Goal: Task Accomplishment & Management: Manage account settings

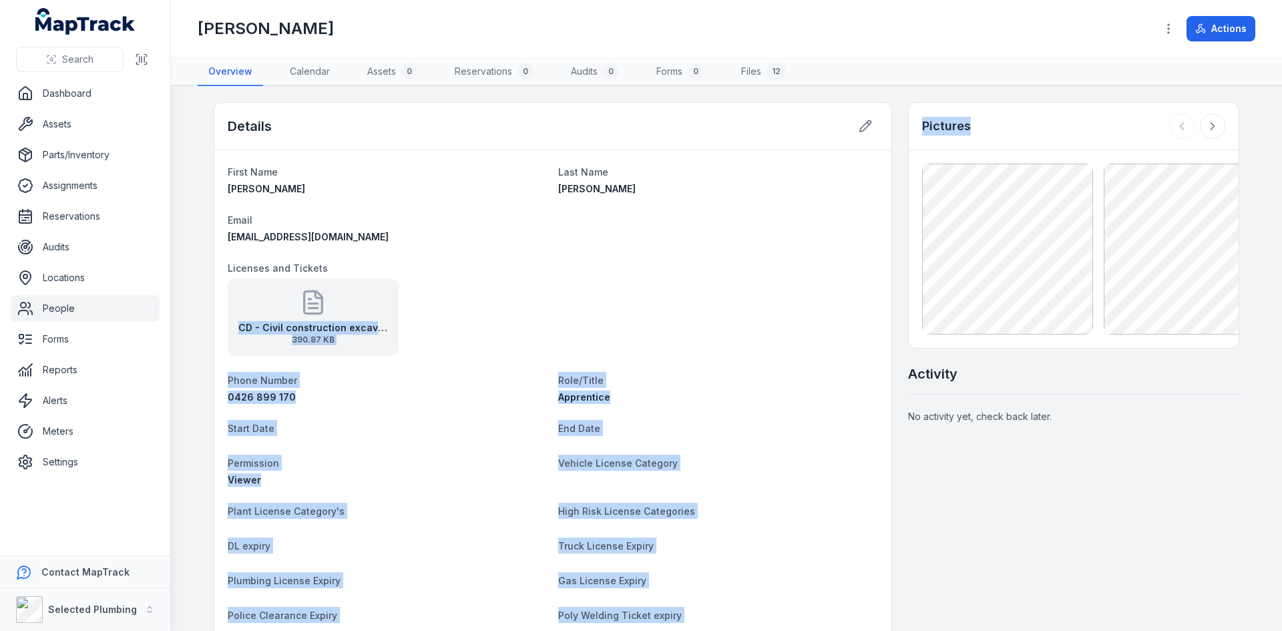
drag, startPoint x: 965, startPoint y: 154, endPoint x: 351, endPoint y: 278, distance: 626.9
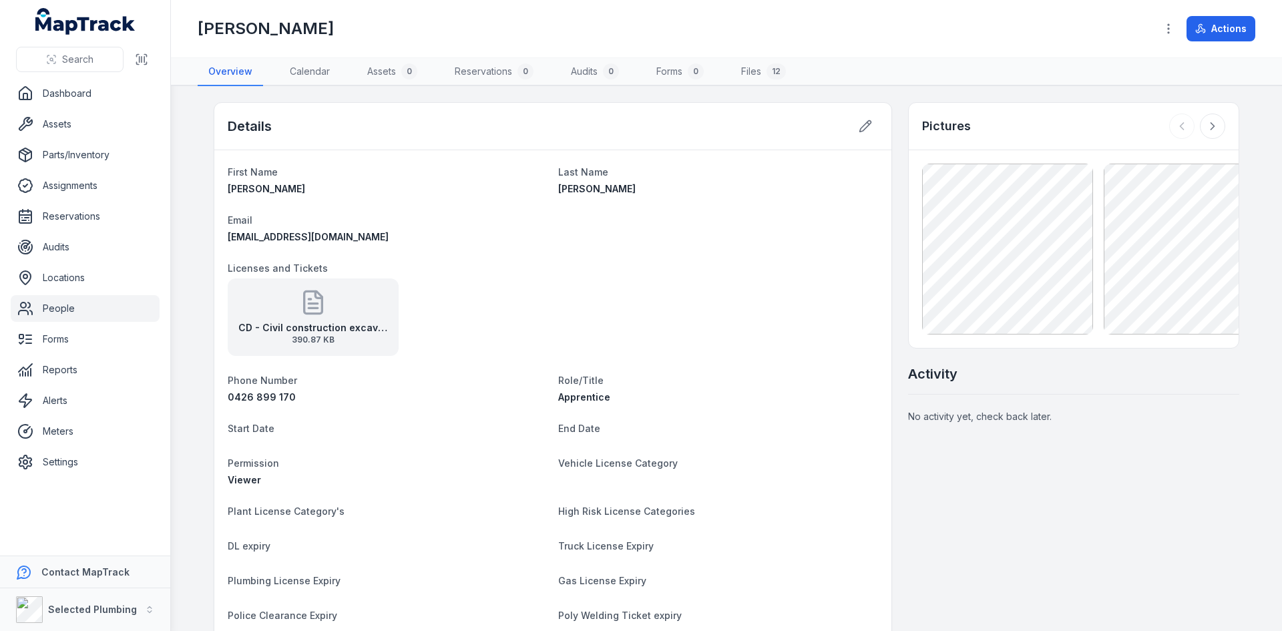
click at [744, 237] on dl "First Name [PERSON_NAME] Last Name [PERSON_NAME] Email [EMAIL_ADDRESS][DOMAIN_N…" at bounding box center [553, 502] width 650 height 676
click at [729, 297] on div "CD - Civil construction excavator operations 390.87 KB" at bounding box center [553, 316] width 650 height 77
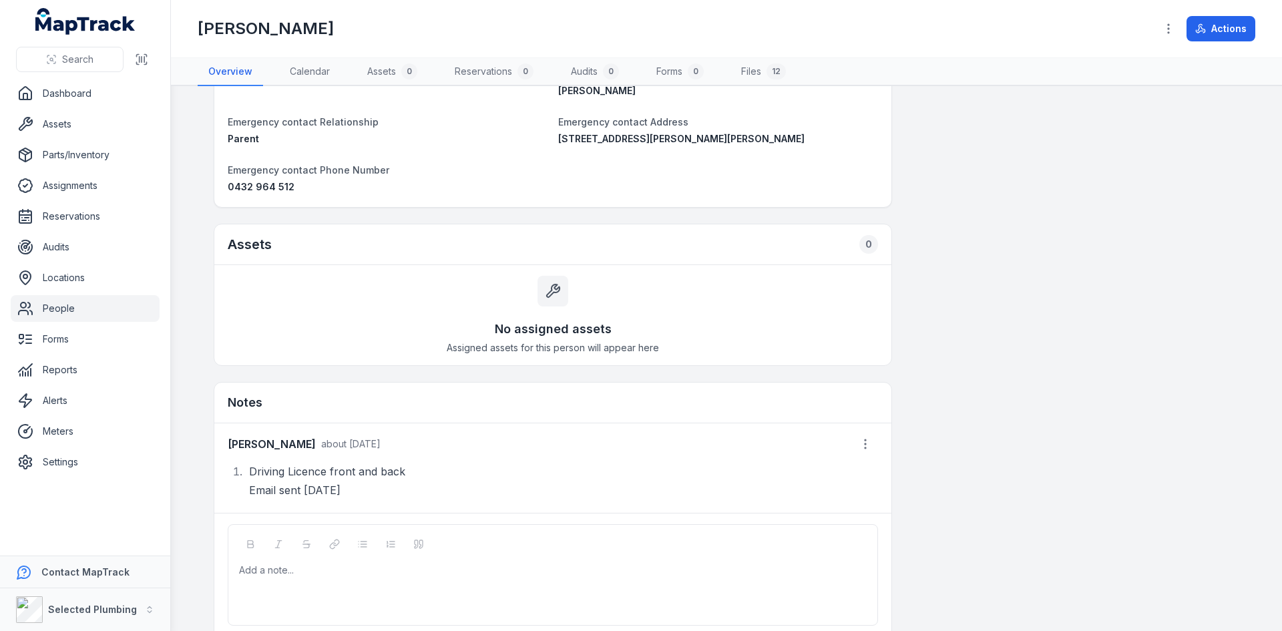
scroll to position [699, 0]
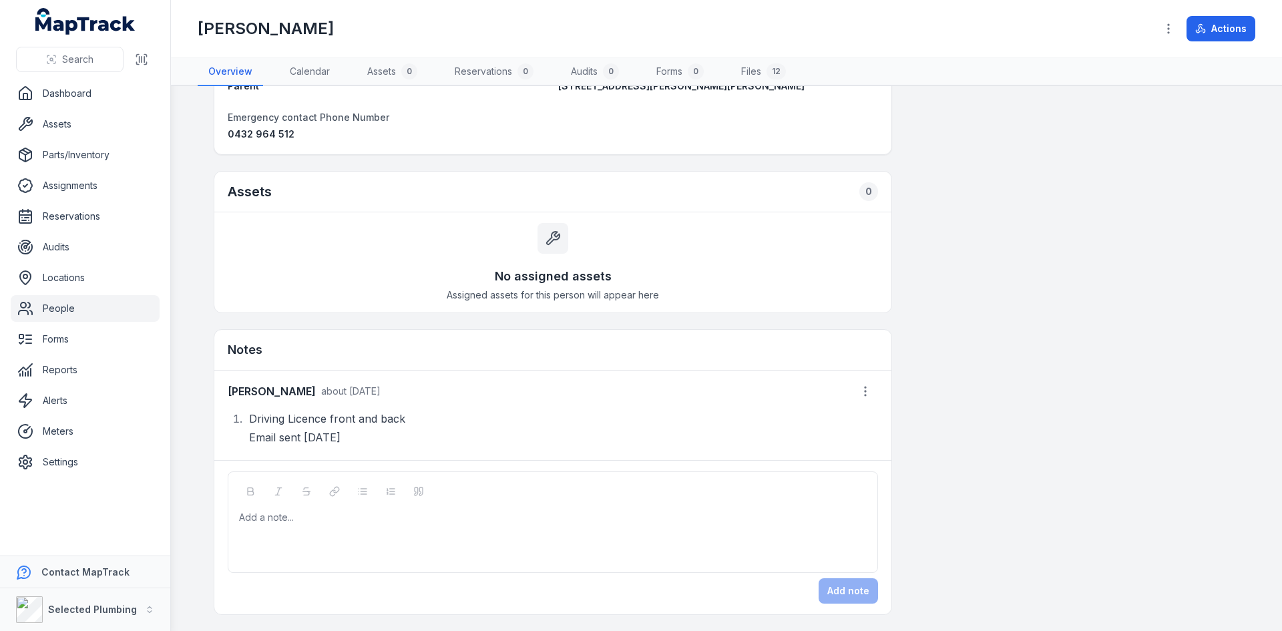
click at [559, 425] on li "Driving Licence front and back Email sent [DATE]" at bounding box center [561, 427] width 633 height 37
click at [865, 586] on div "Add note" at bounding box center [553, 590] width 650 height 25
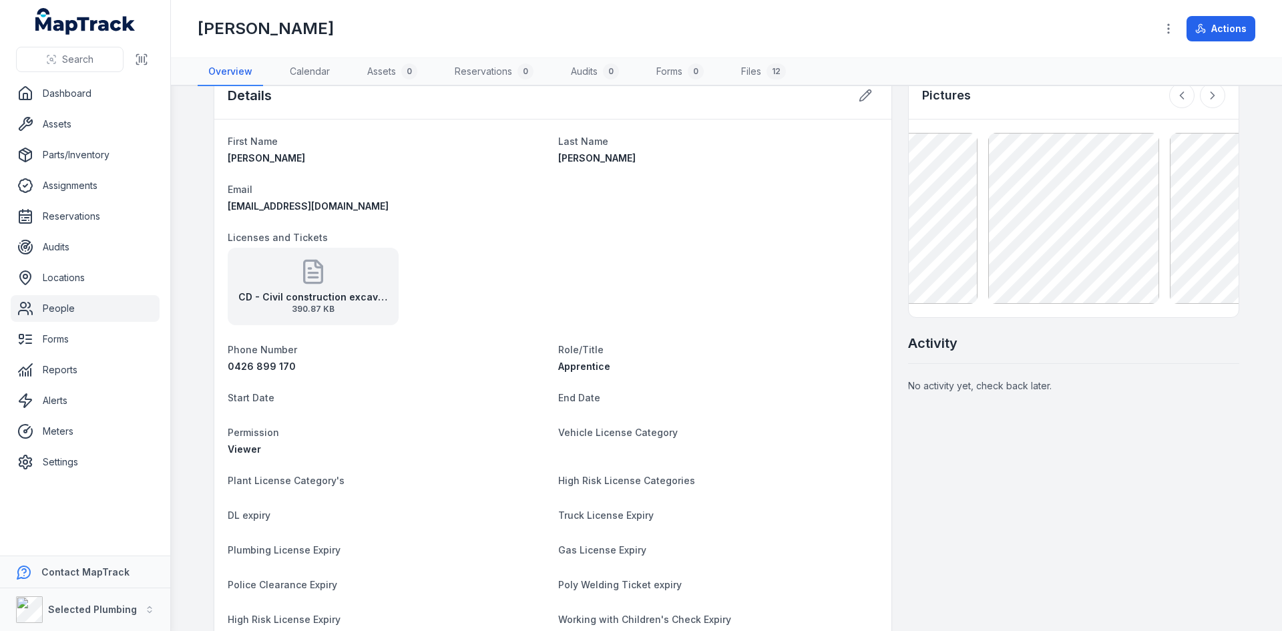
scroll to position [0, 0]
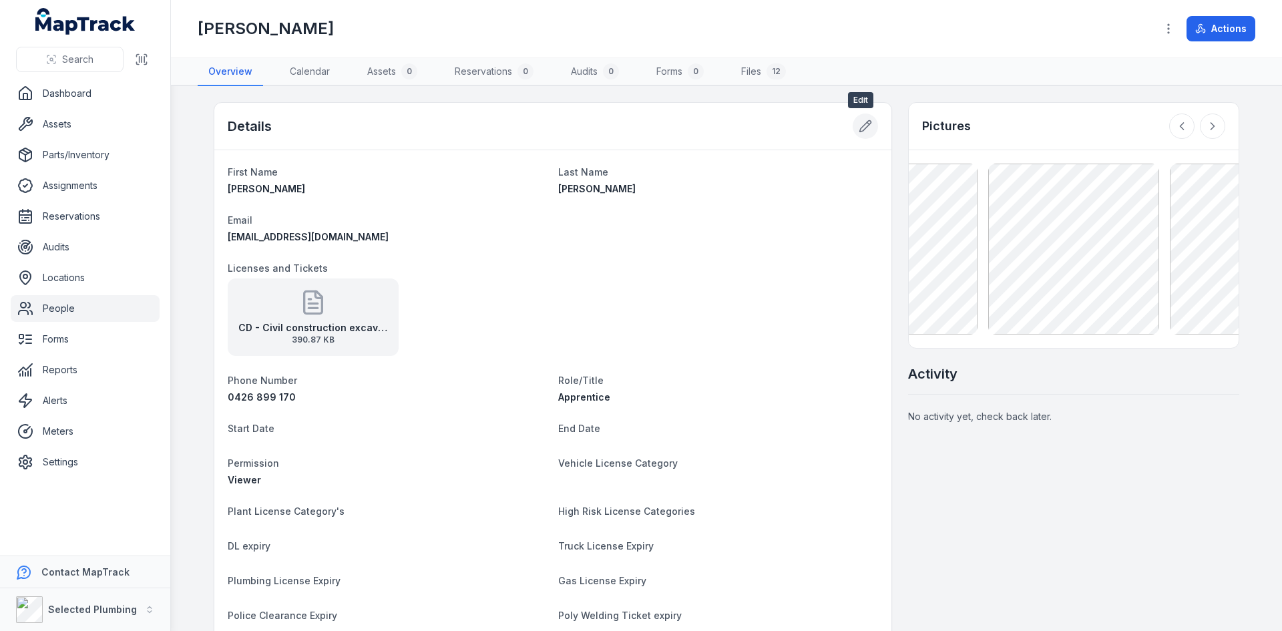
click at [853, 122] on button at bounding box center [865, 126] width 25 height 25
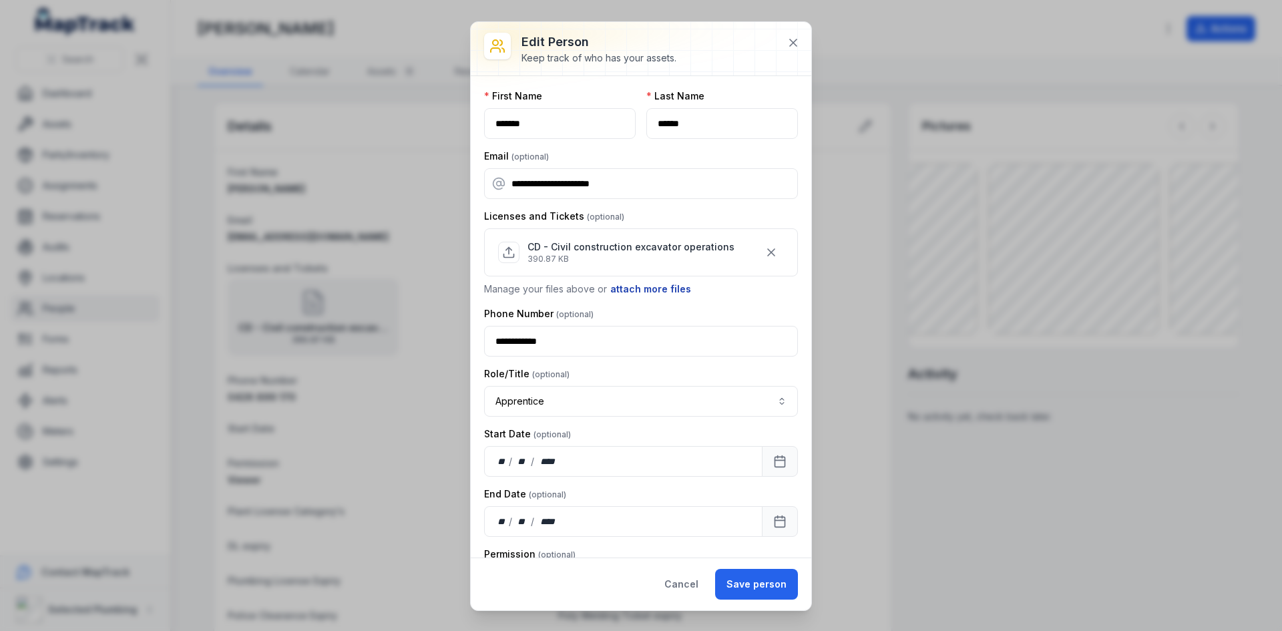
click at [640, 286] on button "attach more files" at bounding box center [651, 289] width 82 height 15
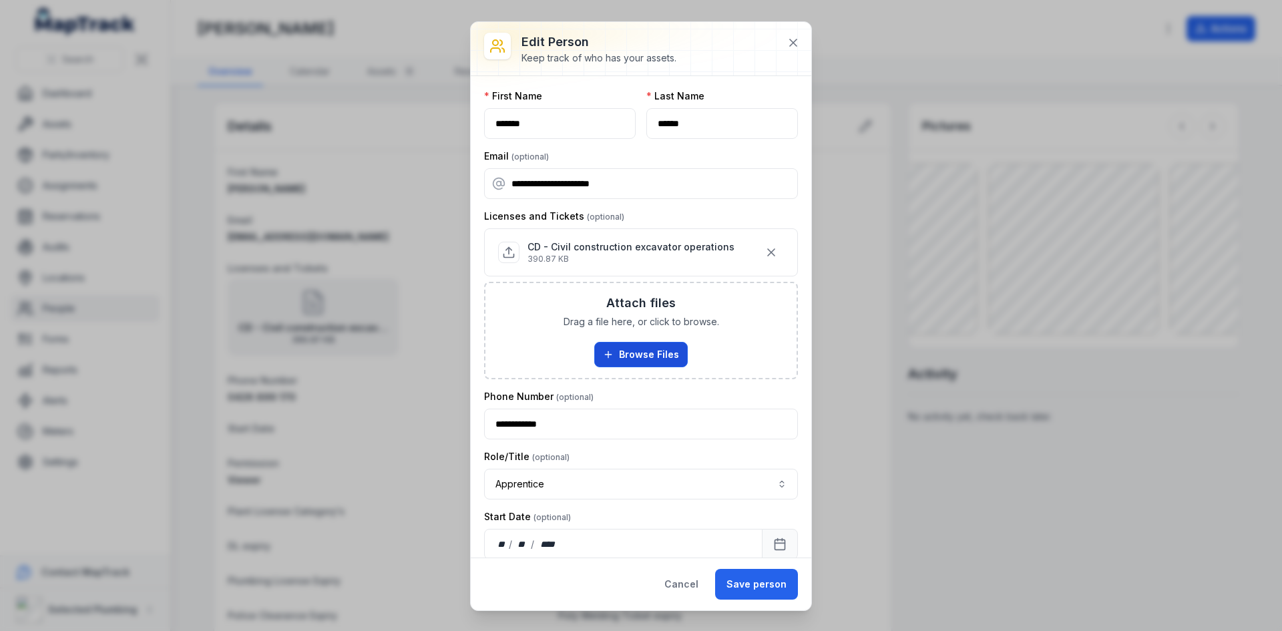
click at [647, 347] on button "Browse Files" at bounding box center [640, 354] width 93 height 25
click at [793, 46] on icon at bounding box center [793, 42] width 13 height 13
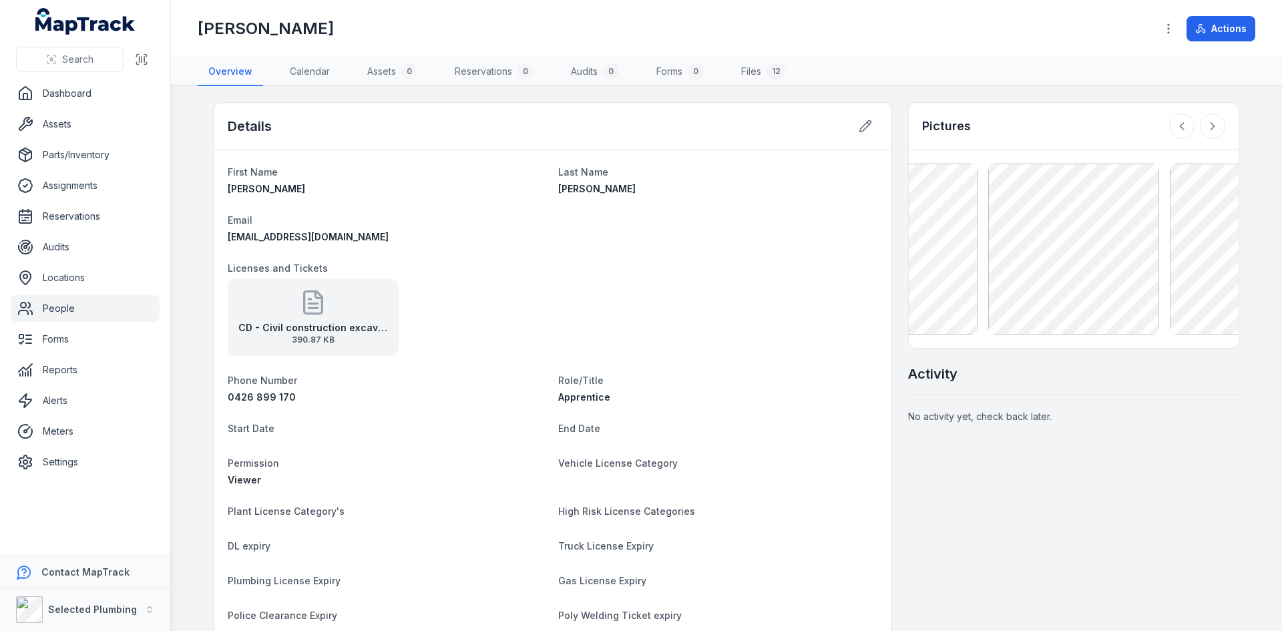
drag, startPoint x: 1149, startPoint y: 506, endPoint x: 988, endPoint y: 467, distance: 165.4
click at [864, 132] on icon at bounding box center [865, 126] width 13 height 13
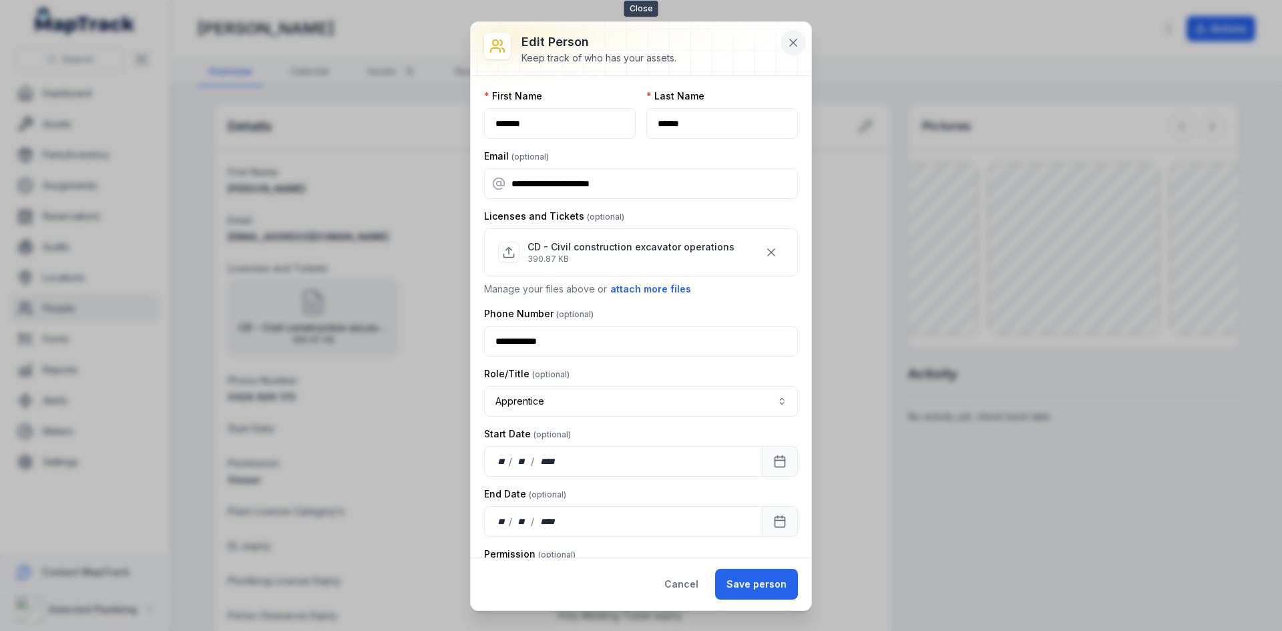
click at [793, 37] on icon at bounding box center [793, 42] width 13 height 13
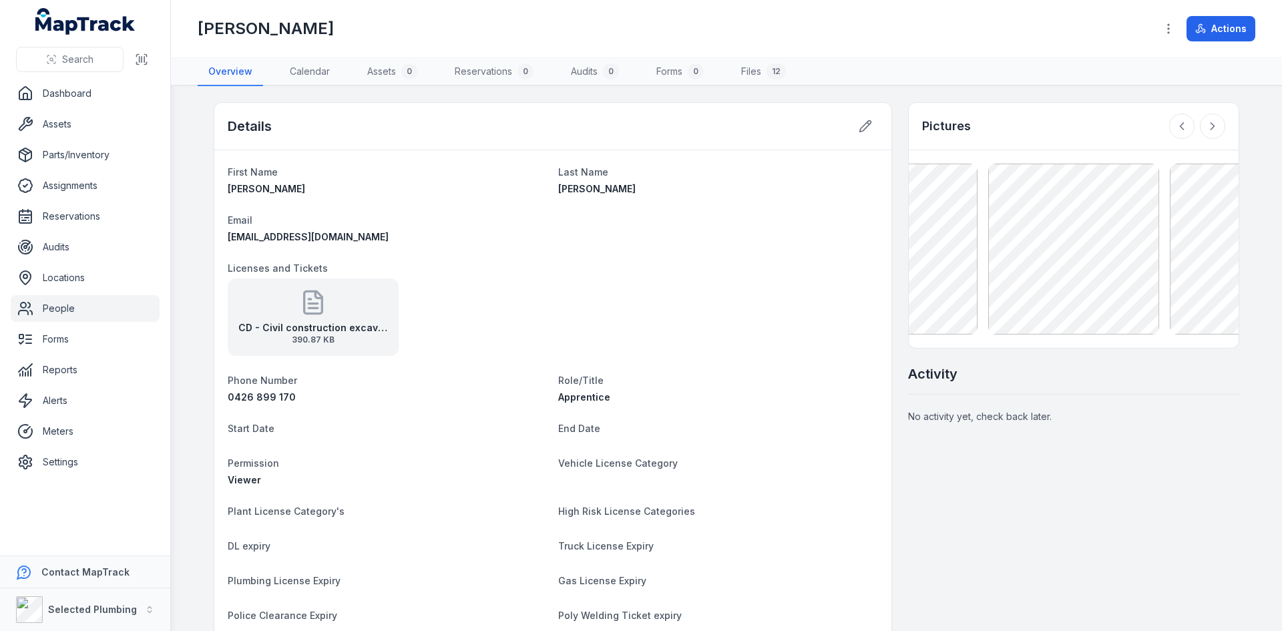
click at [951, 56] on header "Toggle Navigation [PERSON_NAME] Actions" at bounding box center [726, 29] width 1111 height 58
click at [93, 310] on link "People" at bounding box center [85, 308] width 149 height 27
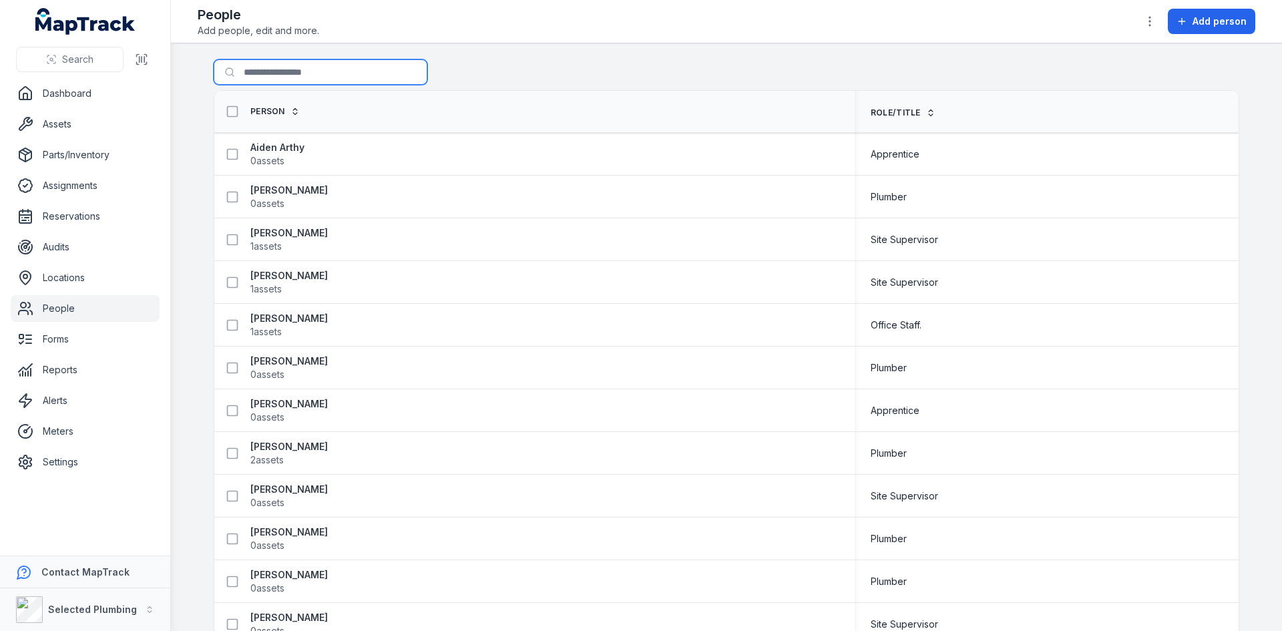
click at [249, 70] on input "Search for people" at bounding box center [321, 71] width 214 height 25
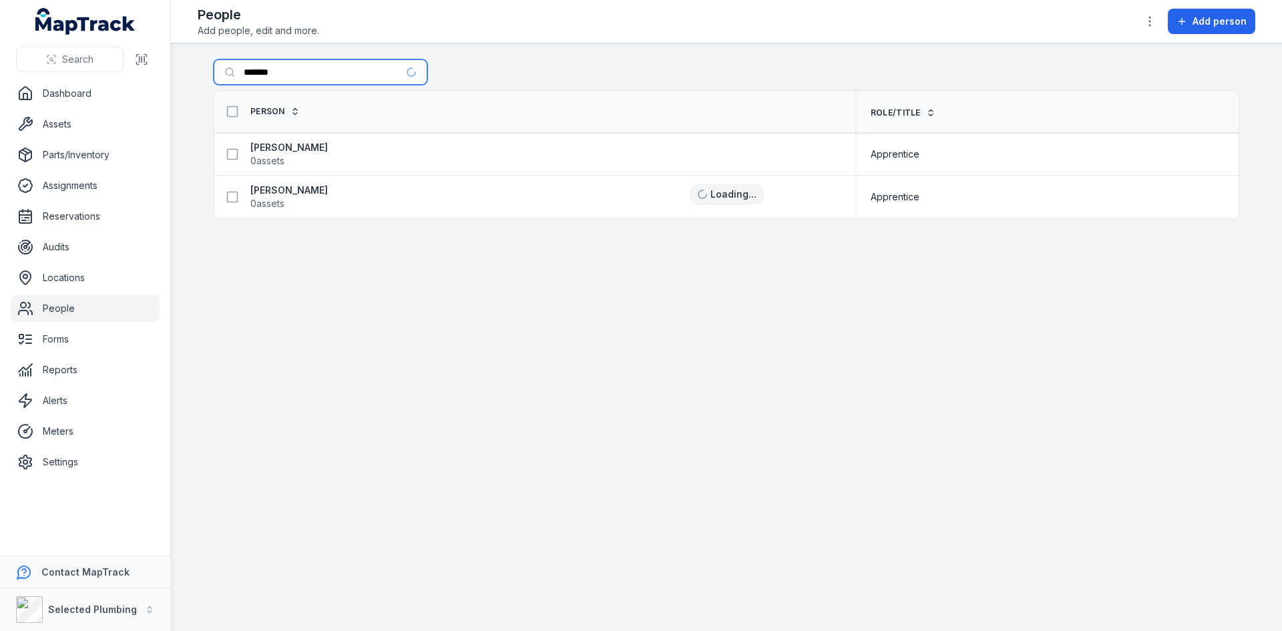
type input "*******"
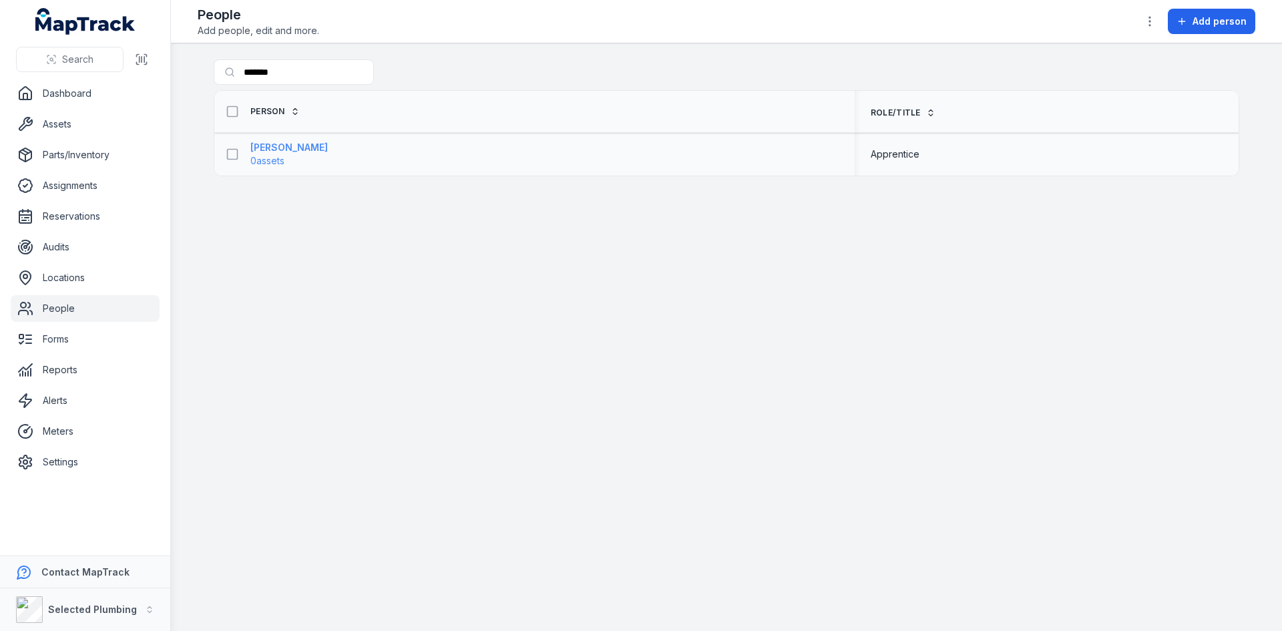
click at [271, 148] on strong "[PERSON_NAME]" at bounding box center [288, 147] width 77 height 13
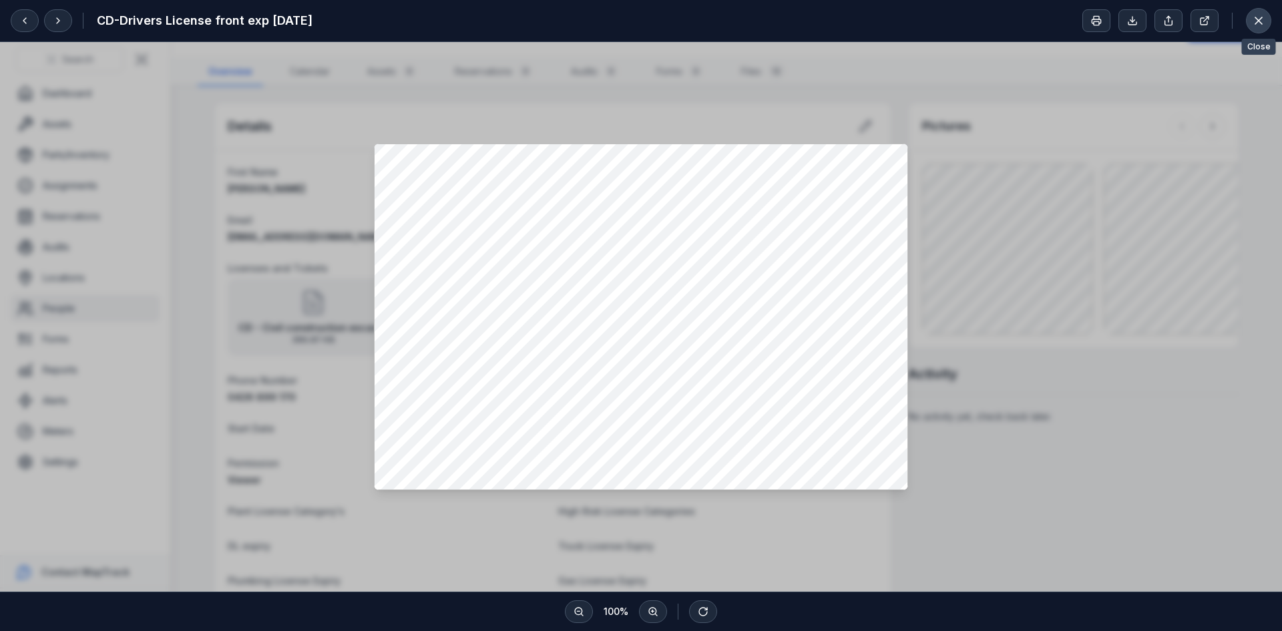
click at [1254, 22] on icon at bounding box center [1258, 20] width 13 height 13
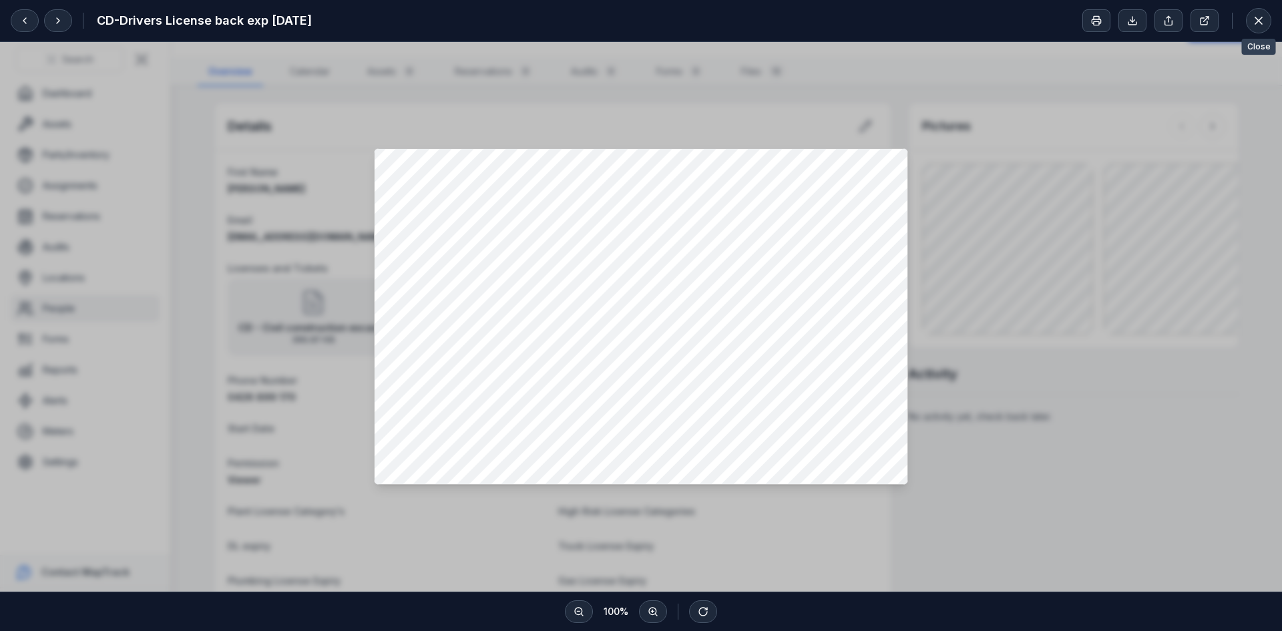
click at [1256, 30] on button at bounding box center [1258, 20] width 25 height 25
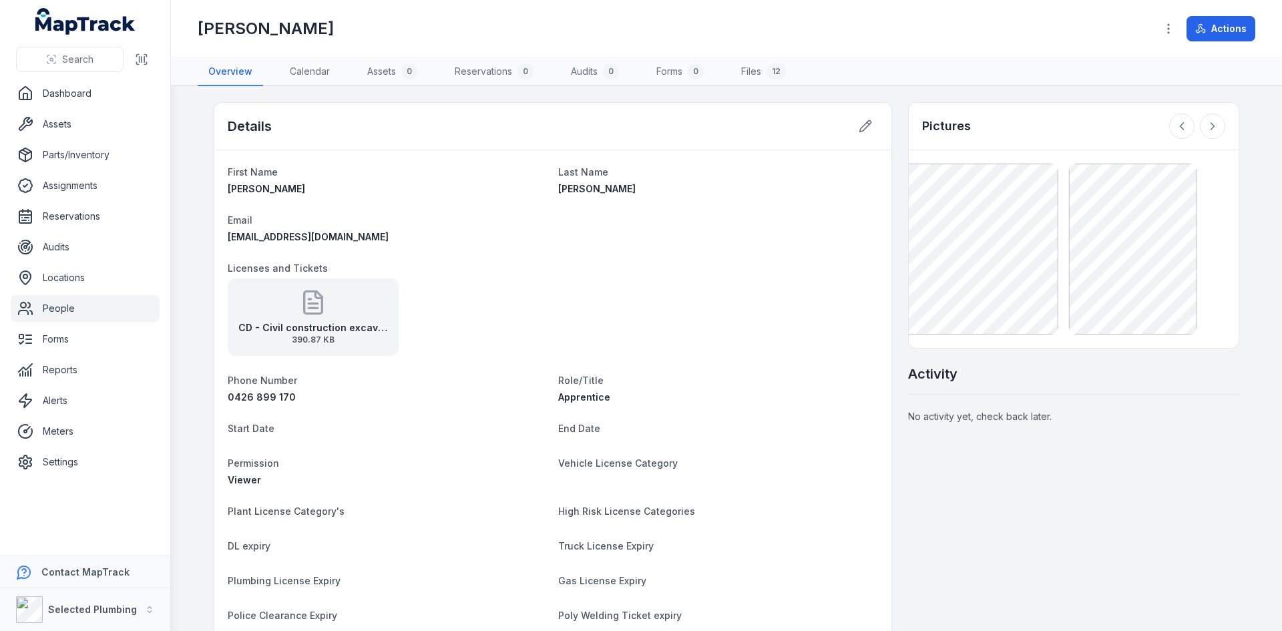
click at [1235, 27] on button "Actions" at bounding box center [1221, 28] width 69 height 25
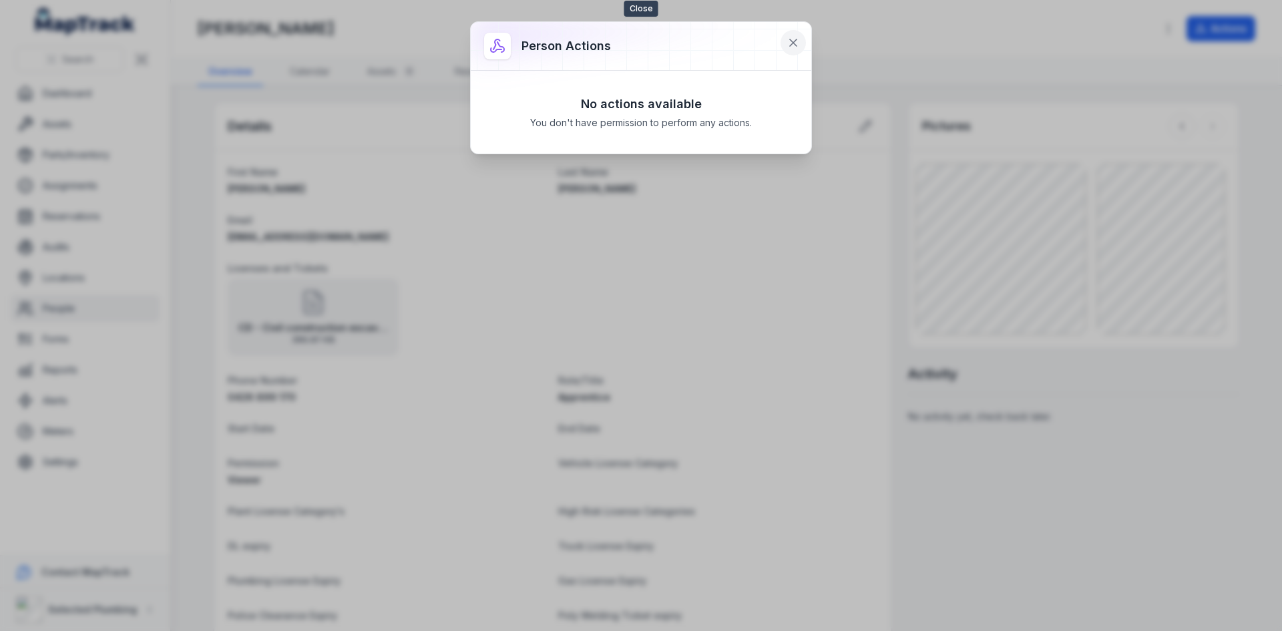
click at [800, 43] on button at bounding box center [793, 42] width 25 height 25
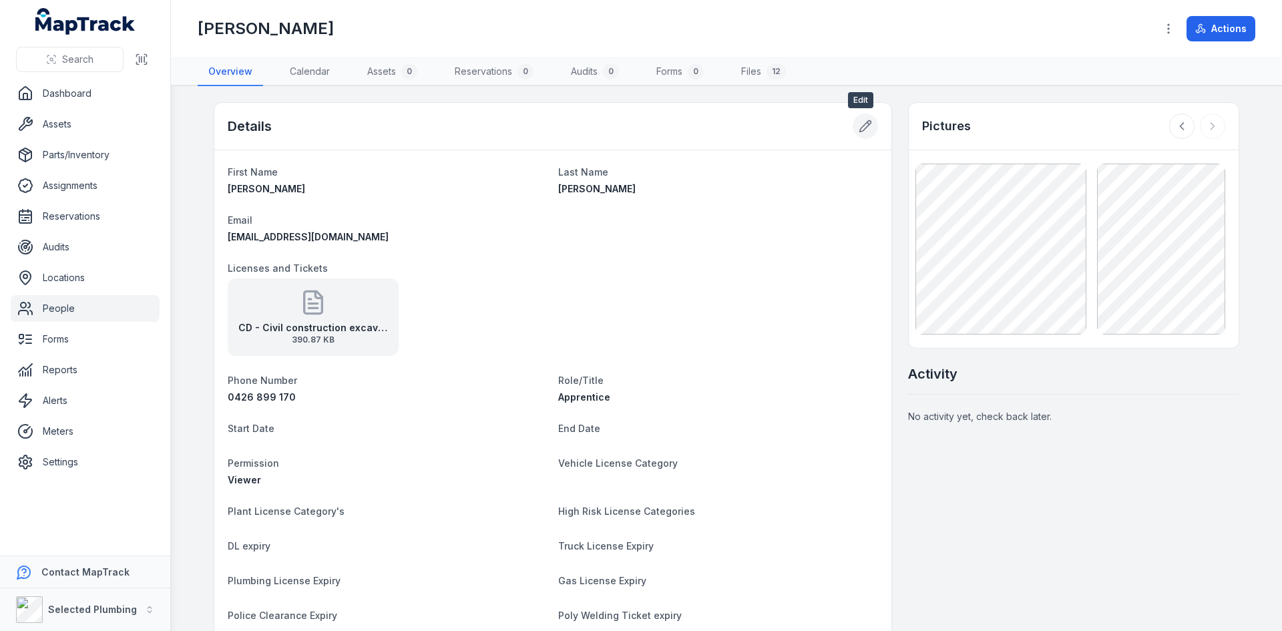
click at [860, 131] on icon at bounding box center [865, 126] width 11 height 11
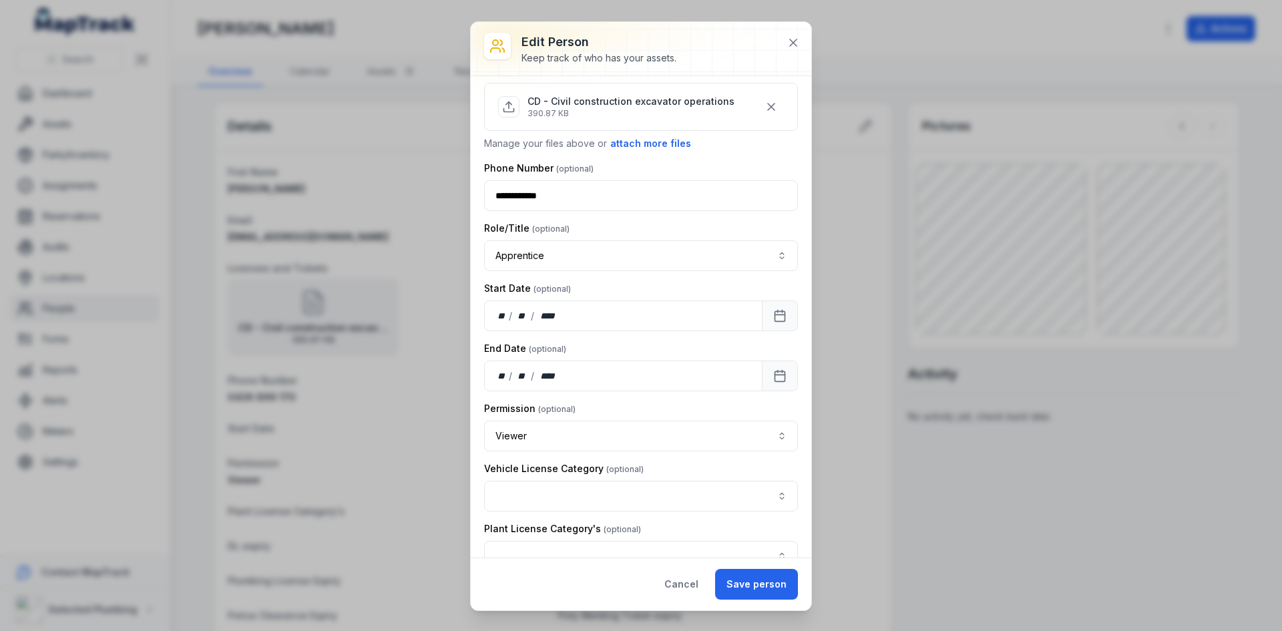
scroll to position [134, 0]
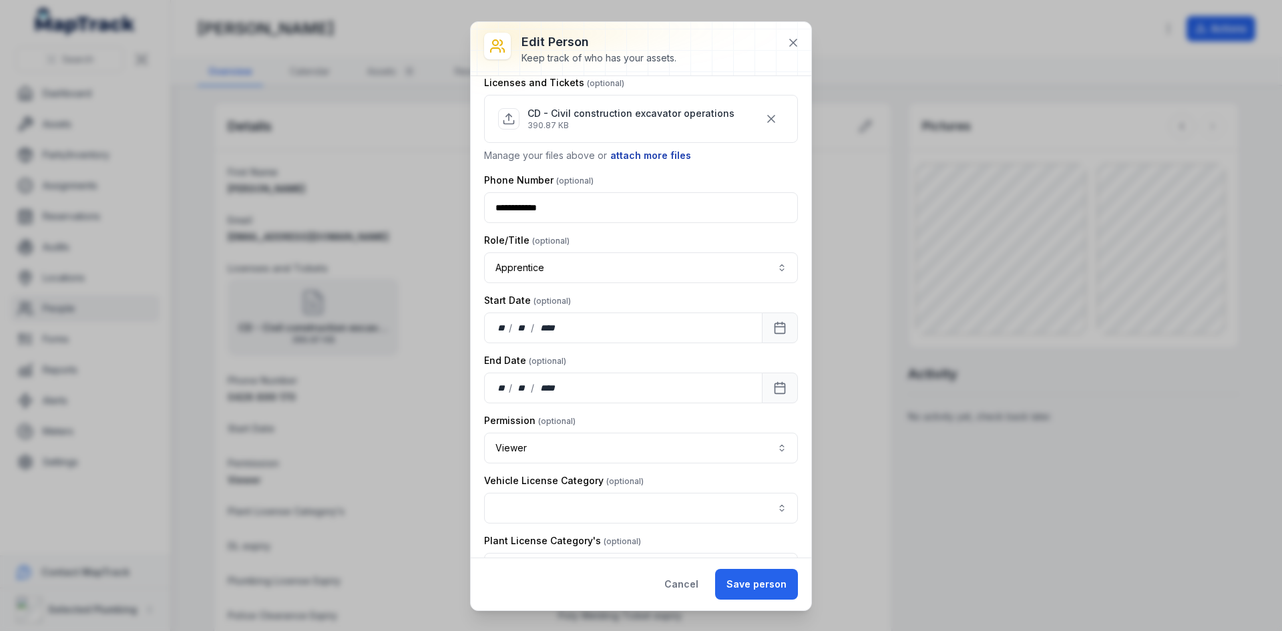
click at [654, 154] on button "attach more files" at bounding box center [651, 155] width 82 height 15
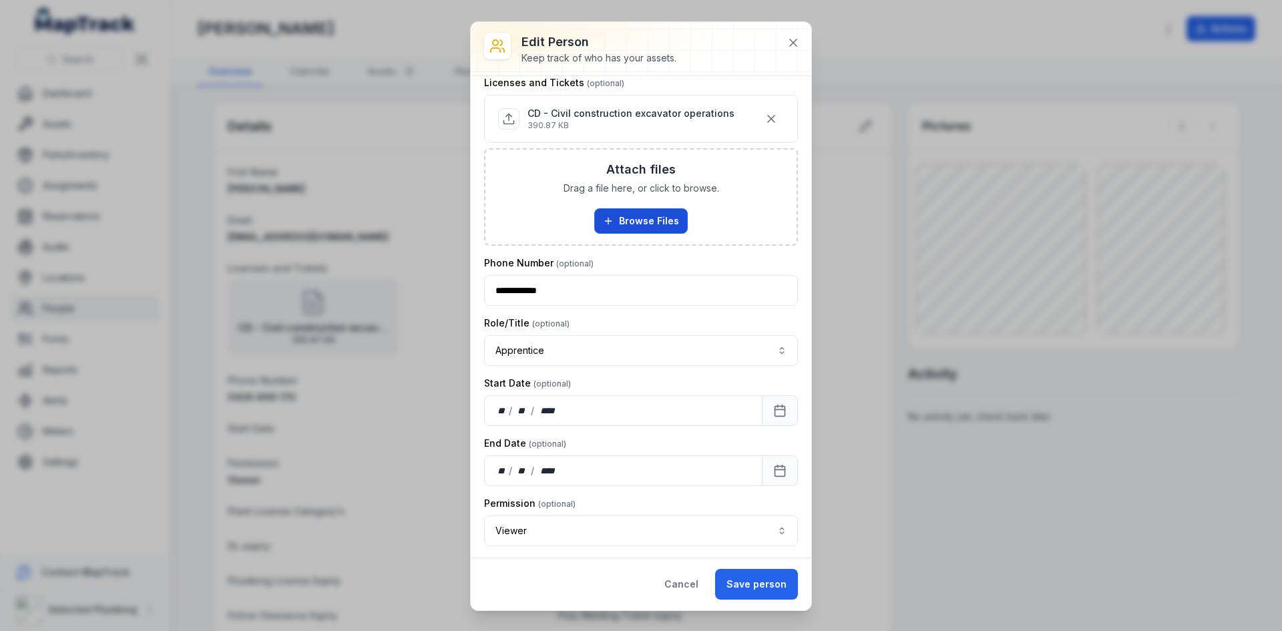
click at [625, 217] on button "Browse Files" at bounding box center [640, 220] width 93 height 25
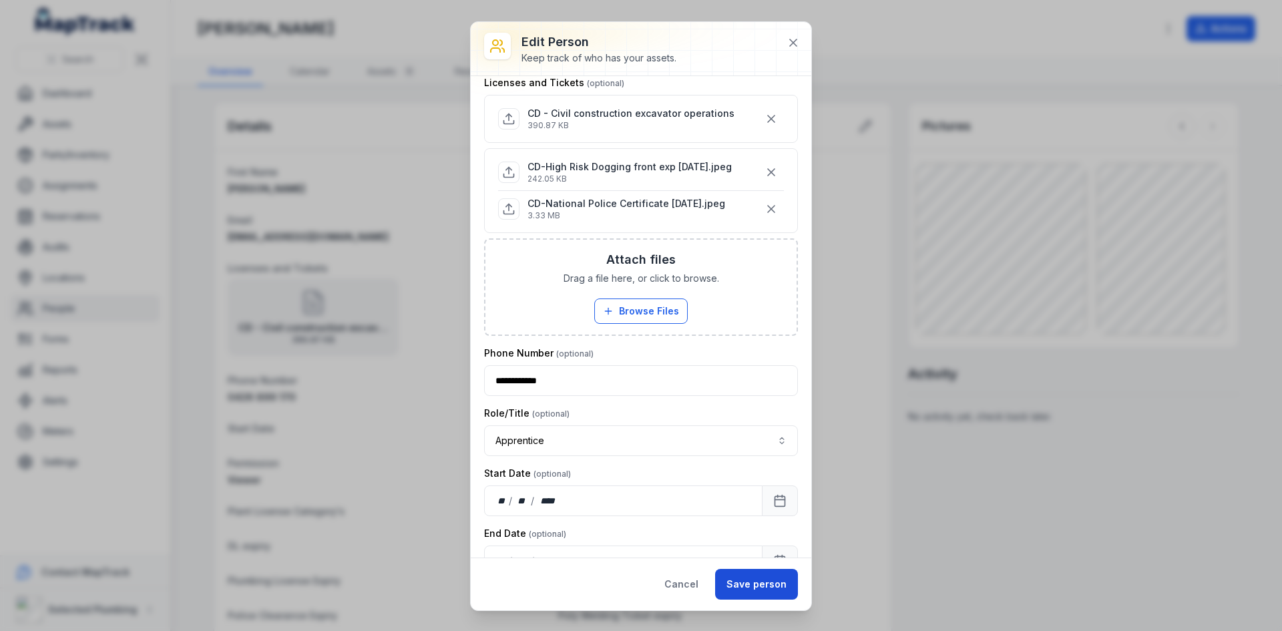
click at [759, 582] on button "Save person" at bounding box center [756, 584] width 83 height 31
